Goal: Task Accomplishment & Management: Use online tool/utility

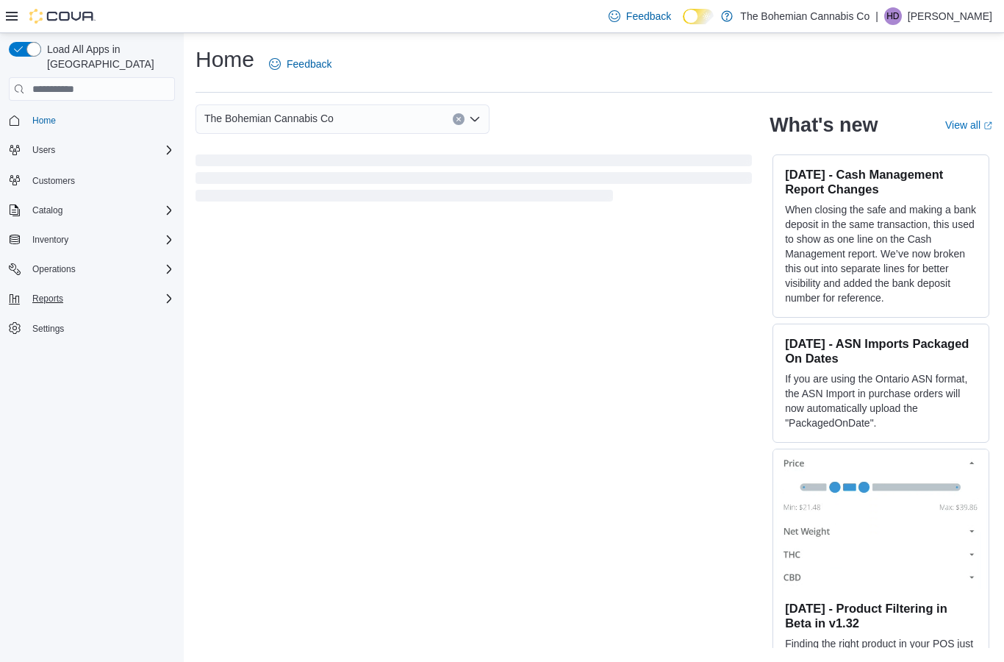
click at [134, 295] on div "Reports" at bounding box center [100, 299] width 149 height 18
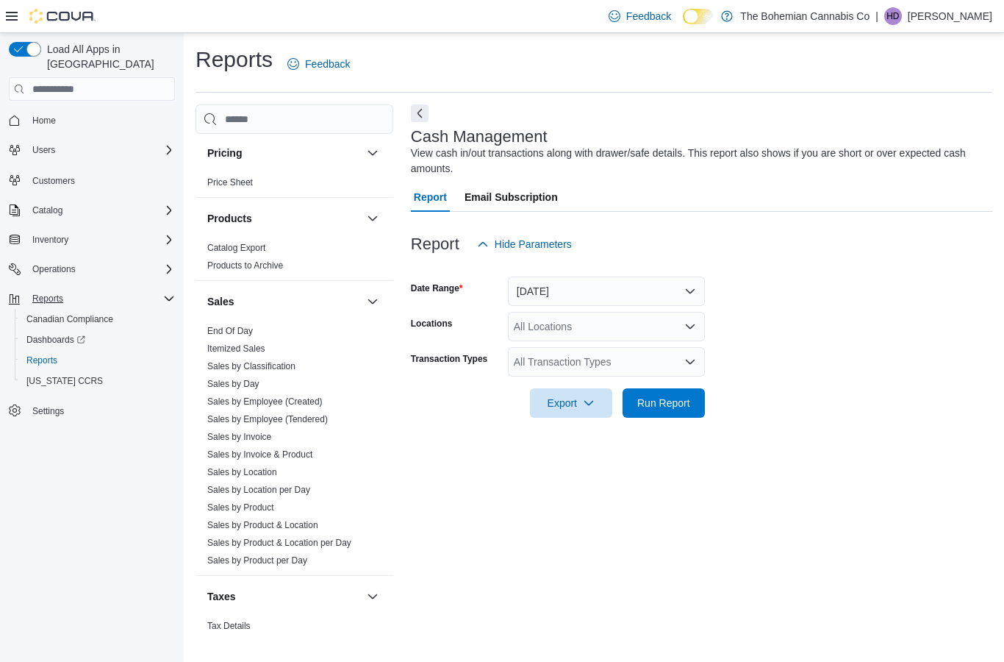
scroll to position [877, 0]
click at [259, 379] on link "Sales by Day" at bounding box center [233, 384] width 52 height 10
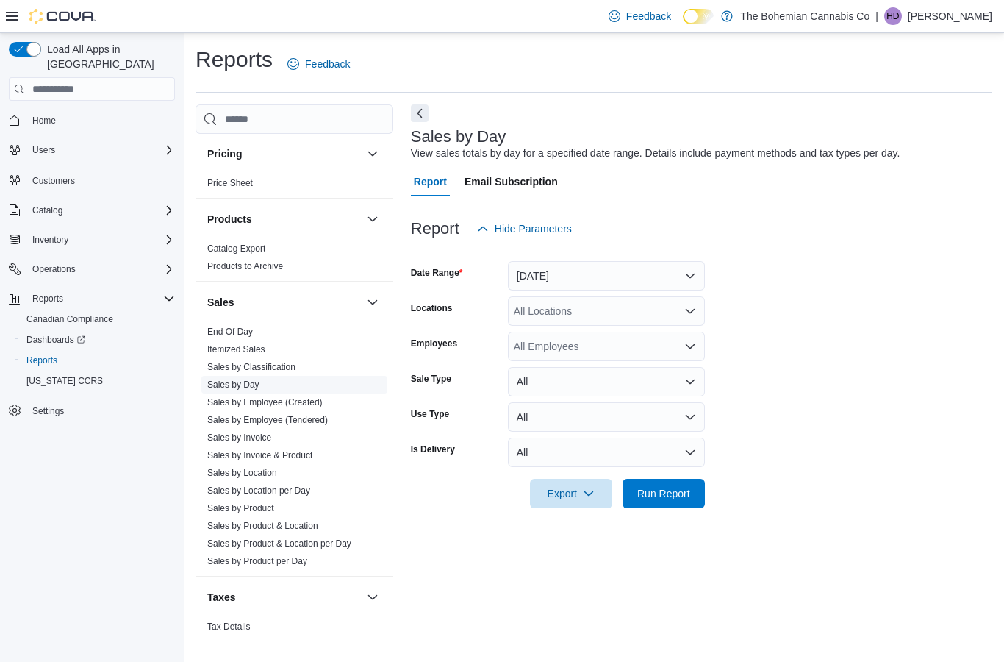
scroll to position [33, 0]
click at [678, 261] on button "Yesterday" at bounding box center [606, 275] width 197 height 29
click at [793, 337] on form "Date Range Yesterday Locations All Locations Employees All Employees Sale Type …" at bounding box center [702, 375] width 582 height 265
click at [680, 485] on span "Run Report" at bounding box center [663, 492] width 53 height 15
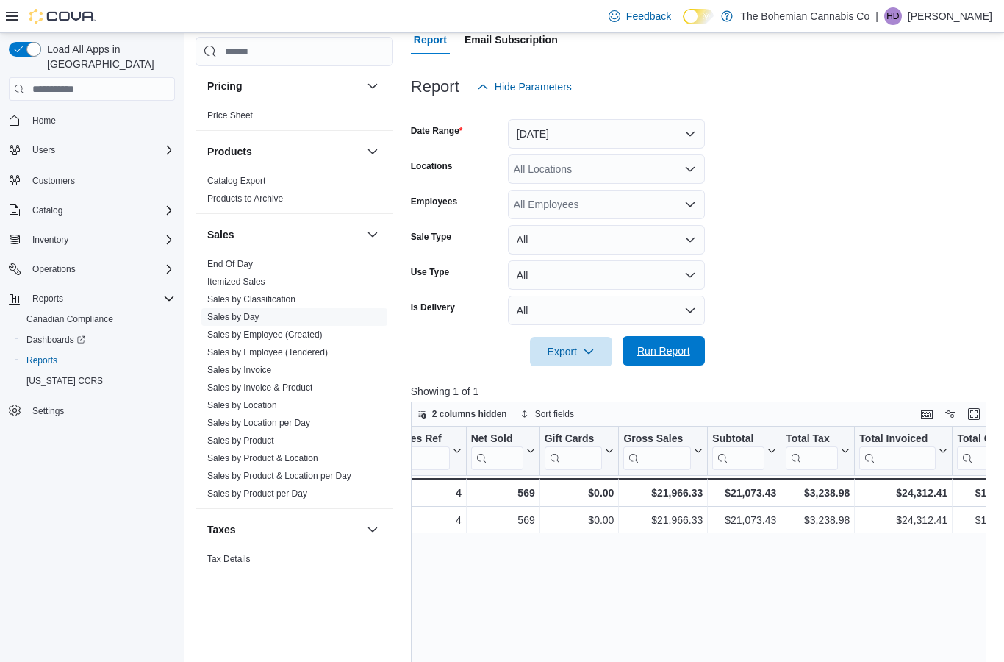
scroll to position [0, 243]
click at [294, 392] on link "Sales by Invoice & Product" at bounding box center [259, 387] width 105 height 10
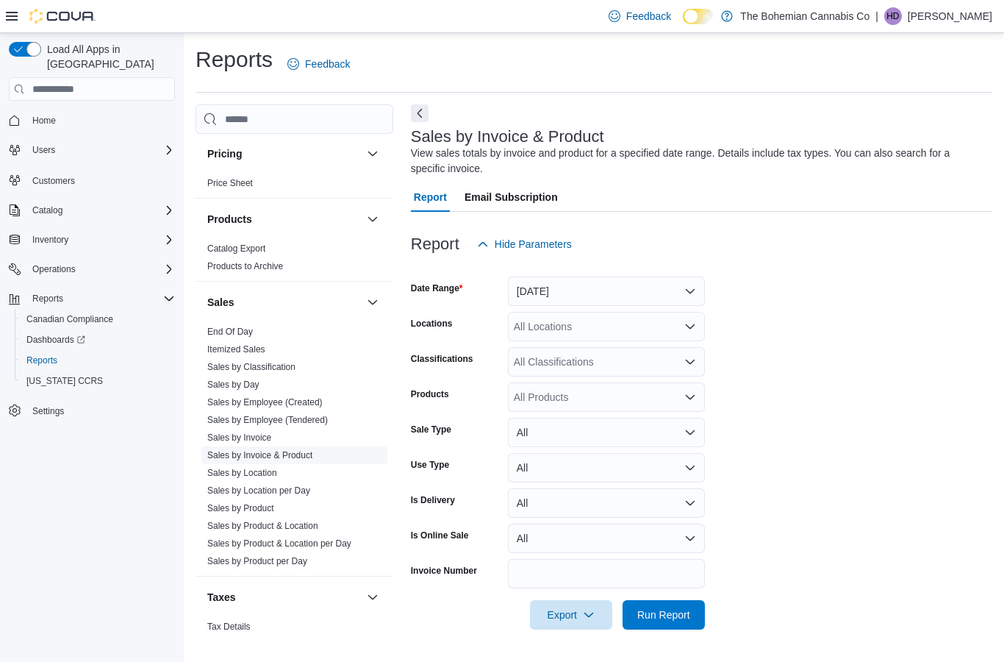
scroll to position [49, 0]
click at [292, 464] on span "Sales by Location" at bounding box center [294, 473] width 186 height 18
click at [293, 464] on span "Sales by Location" at bounding box center [294, 473] width 186 height 18
click at [276, 468] on link "Sales by Location" at bounding box center [242, 473] width 70 height 10
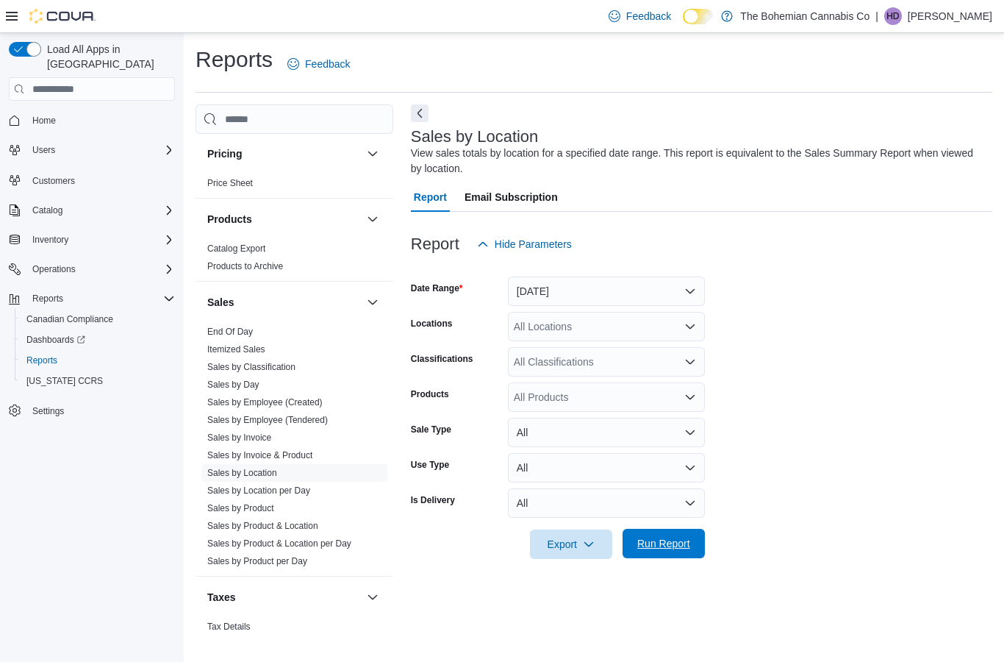
click at [676, 536] on span "Run Report" at bounding box center [663, 543] width 53 height 15
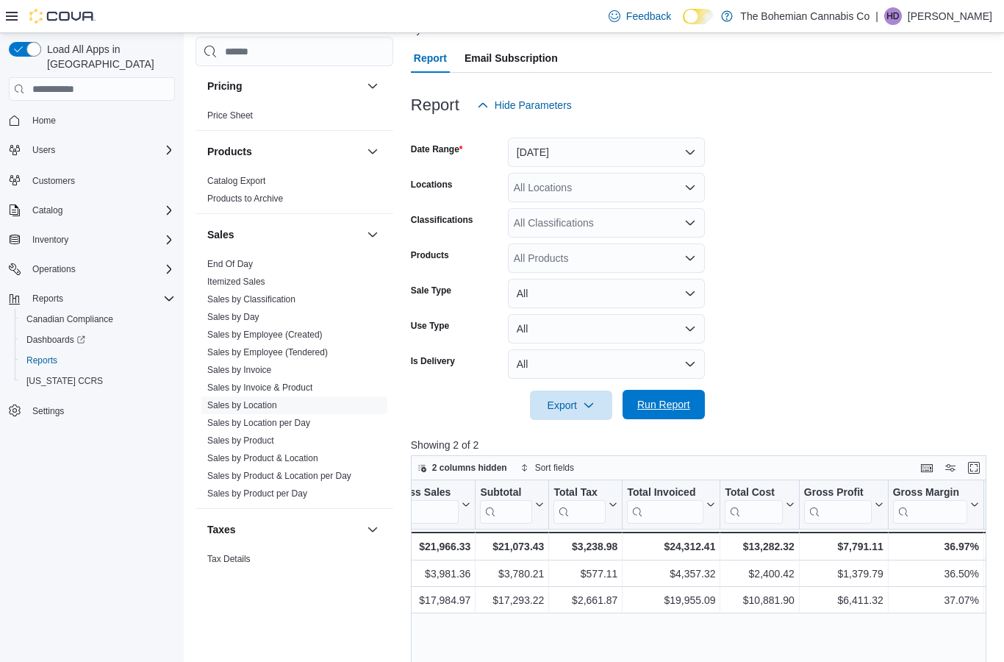
scroll to position [0, 603]
